Goal: Task Accomplishment & Management: Manage account settings

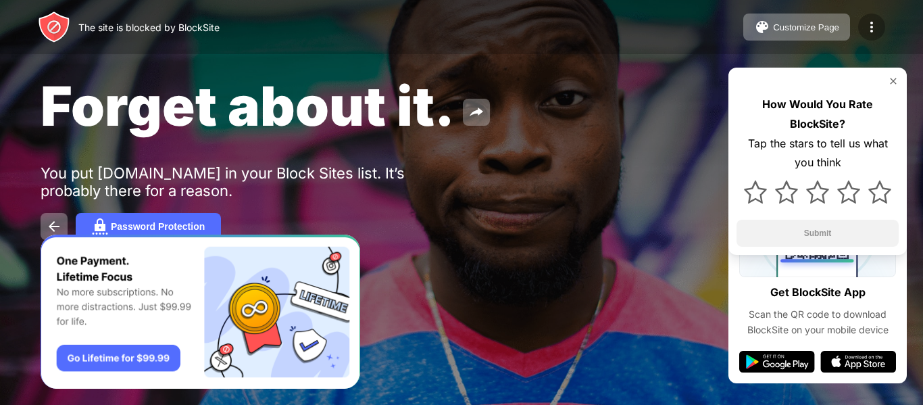
click at [877, 24] on img at bounding box center [871, 27] width 16 height 16
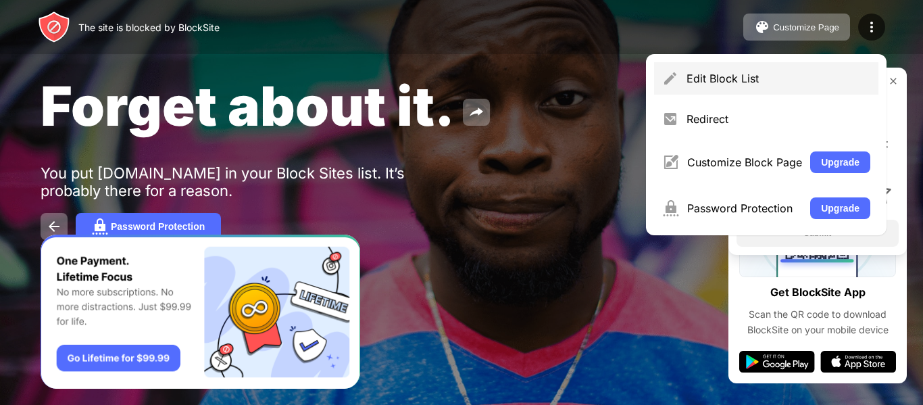
click at [761, 81] on div "Edit Block List" at bounding box center [778, 79] width 184 height 14
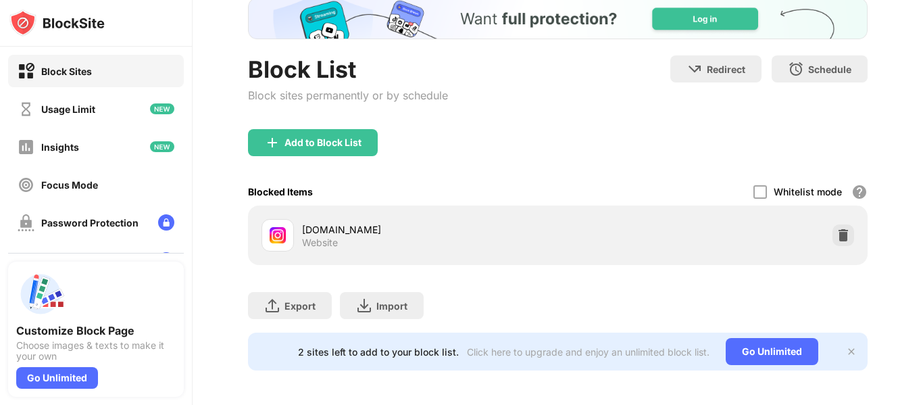
scroll to position [90, 0]
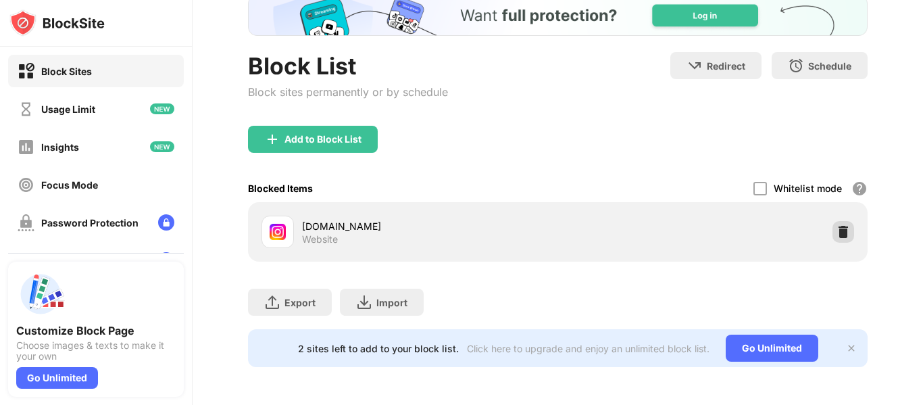
click at [843, 226] on img at bounding box center [843, 232] width 14 height 14
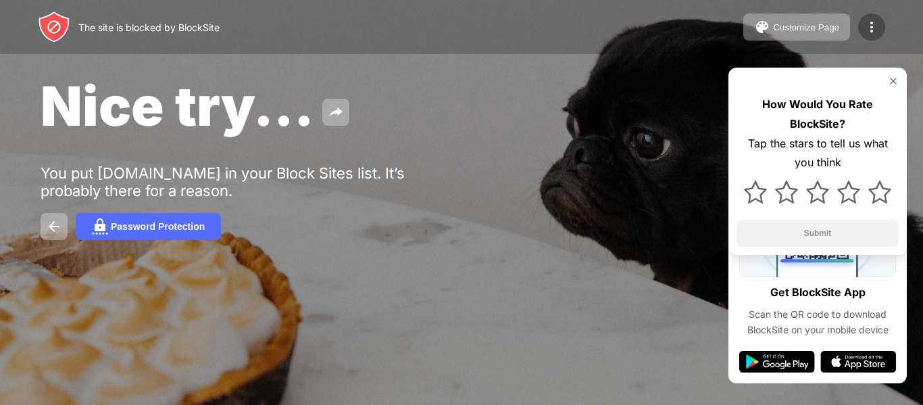
click at [872, 30] on img at bounding box center [871, 27] width 16 height 16
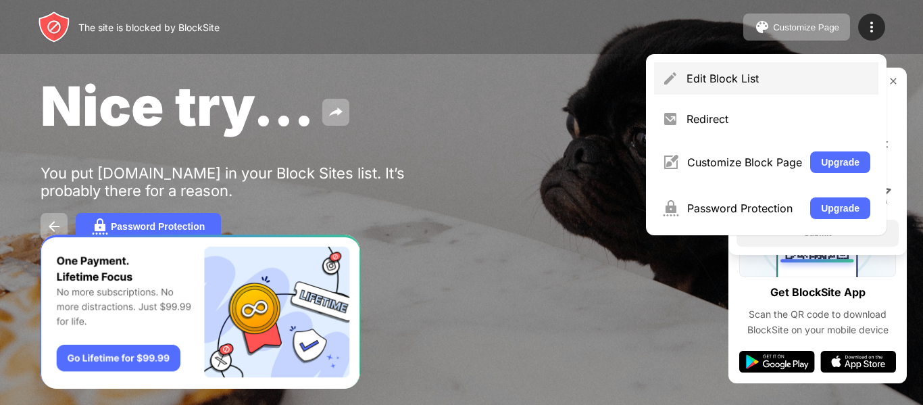
click at [787, 80] on div "Edit Block List" at bounding box center [778, 79] width 184 height 14
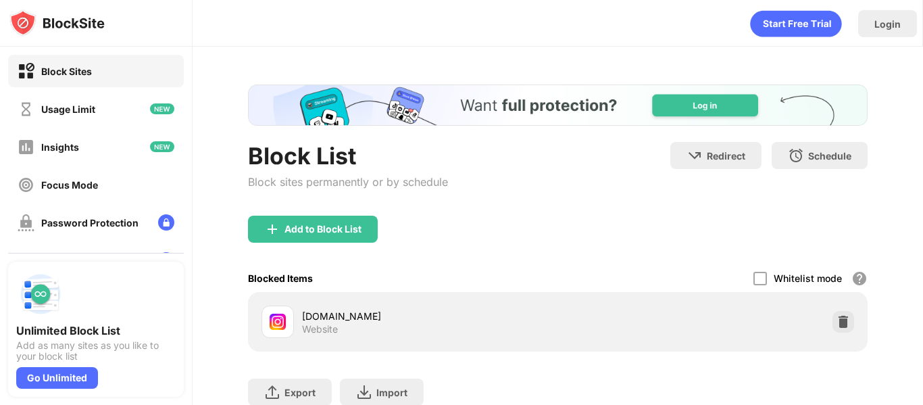
scroll to position [90, 0]
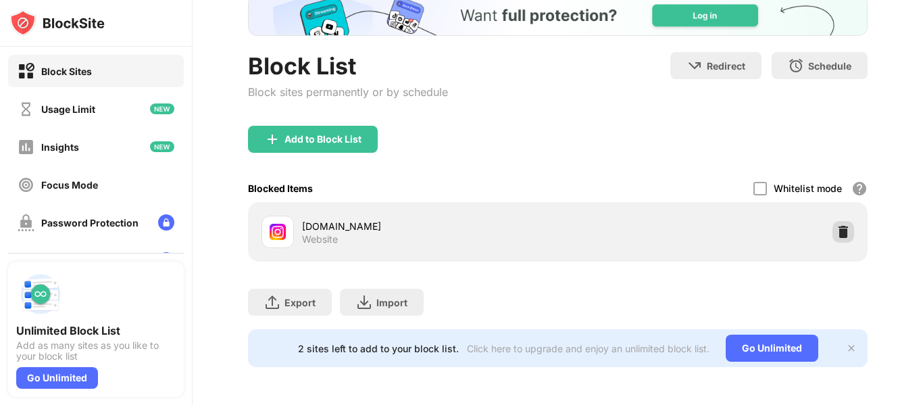
click at [838, 229] on img at bounding box center [843, 232] width 14 height 14
